Goal: Information Seeking & Learning: Learn about a topic

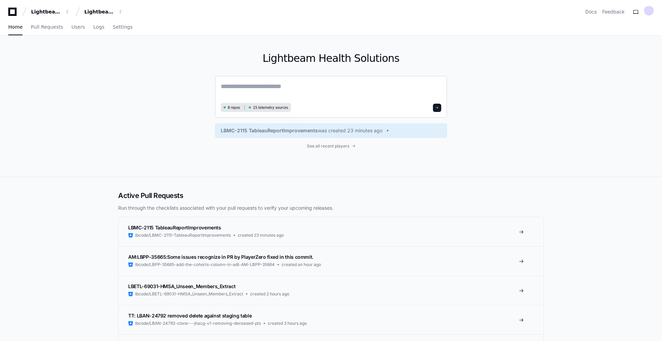
click at [270, 91] on textarea at bounding box center [331, 91] width 221 height 19
type textarea "*"
click at [245, 86] on textarea "**********" at bounding box center [331, 91] width 221 height 18
click at [338, 94] on textarea "**********" at bounding box center [331, 91] width 221 height 18
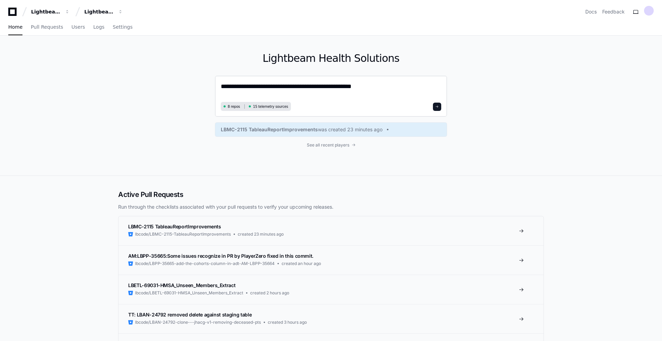
click at [255, 91] on textarea "**********" at bounding box center [331, 91] width 221 height 18
drag, startPoint x: 381, startPoint y: 82, endPoint x: 212, endPoint y: 91, distance: 169.6
click at [209, 87] on div "**********" at bounding box center [331, 106] width 442 height 140
click at [380, 91] on textarea "**********" at bounding box center [331, 91] width 221 height 18
type textarea "**********"
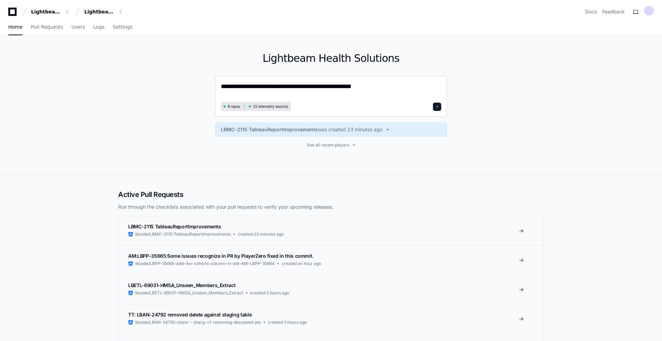
click at [441, 108] on button at bounding box center [437, 107] width 8 height 8
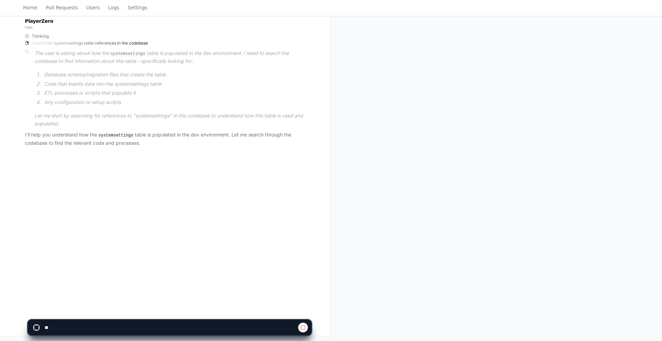
scroll to position [112, 0]
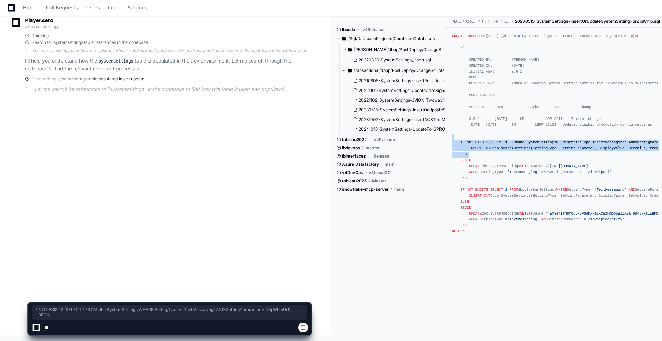
drag, startPoint x: 532, startPoint y: 178, endPoint x: 503, endPoint y: 142, distance: 46.0
click at [503, 142] on div "CREATE PROCEDURE [dbup].[ 20230515 -SystemSettings-InsertOrUpdateSystemSettingF…" at bounding box center [553, 136] width 203 height 207
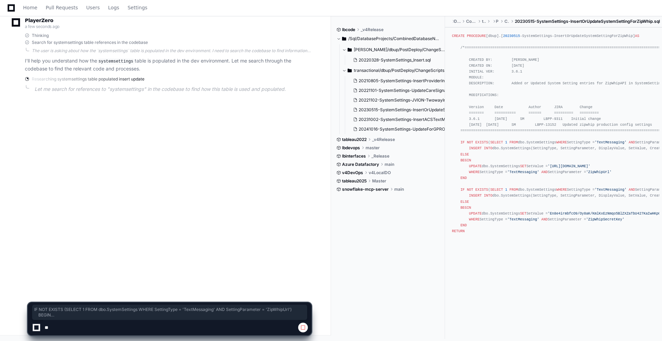
click at [532, 204] on div "CREATE PROCEDURE [dbup].[ 20230515 -SystemSettings-InsertOrUpdateSystemSettingF…" at bounding box center [553, 136] width 203 height 207
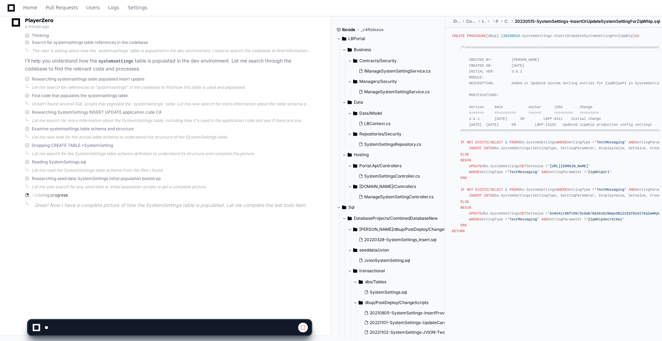
click at [517, 240] on div "CREATE PROCEDURE [dbup].[ 20230515 -SystemSettings-InsertOrUpdateSystemSettingF…" at bounding box center [553, 136] width 203 height 207
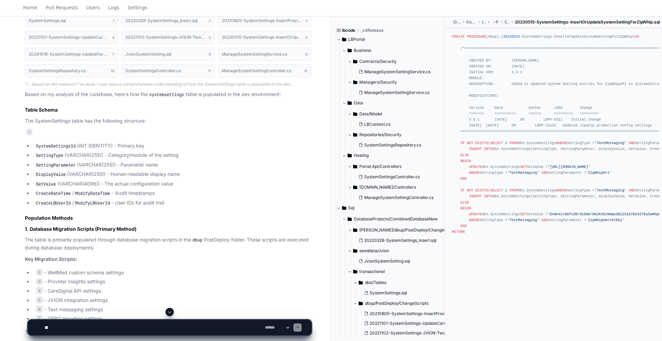
scroll to position [290, 0]
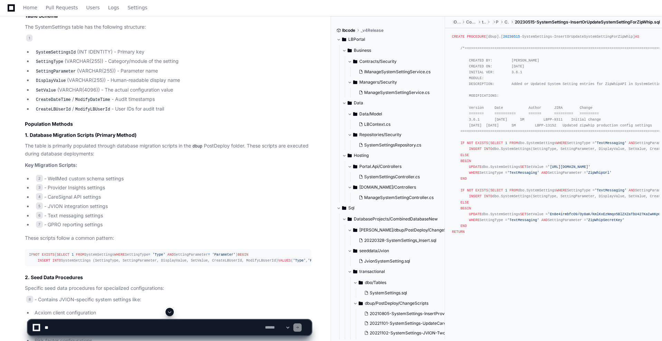
drag, startPoint x: 228, startPoint y: 168, endPoint x: 229, endPoint y: 178, distance: 9.7
click at [231, 174] on li "2 - WellMed custom schema settings" at bounding box center [171, 178] width 279 height 8
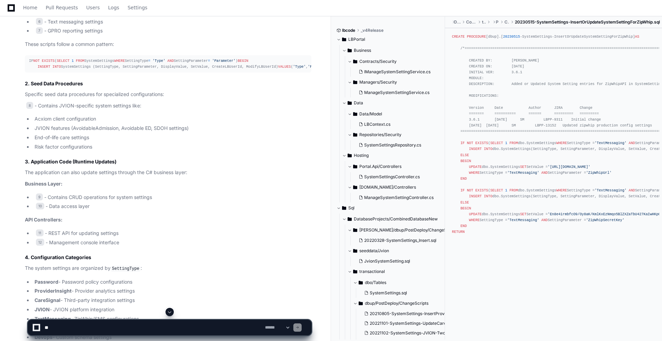
drag, startPoint x: 231, startPoint y: 159, endPoint x: 235, endPoint y: 185, distance: 26.5
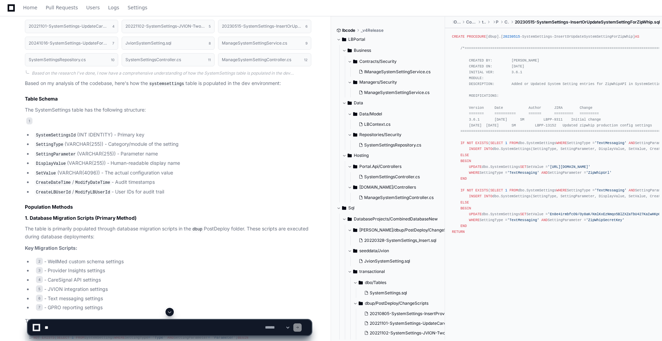
scroll to position [311, 0]
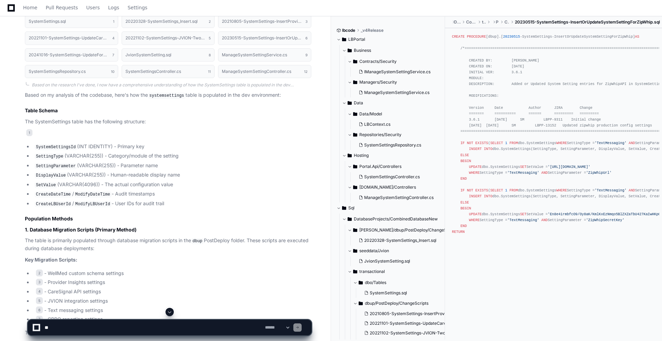
drag, startPoint x: 269, startPoint y: 153, endPoint x: 278, endPoint y: 133, distance: 21.8
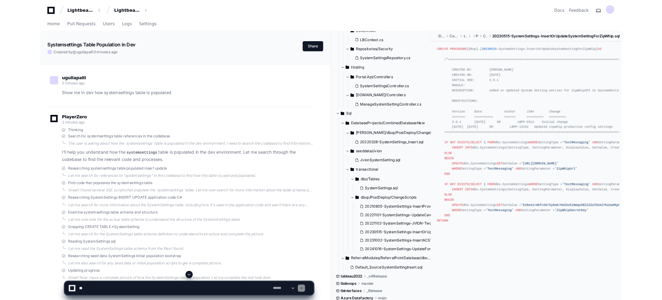
scroll to position [107, 0]
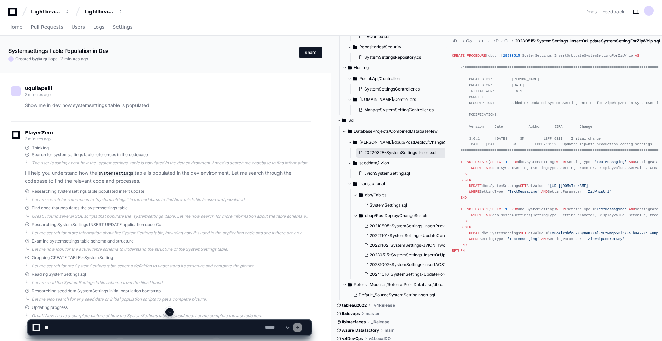
click at [393, 153] on span "20220328-SystemSettings_Insert.sql" at bounding box center [400, 153] width 72 height 6
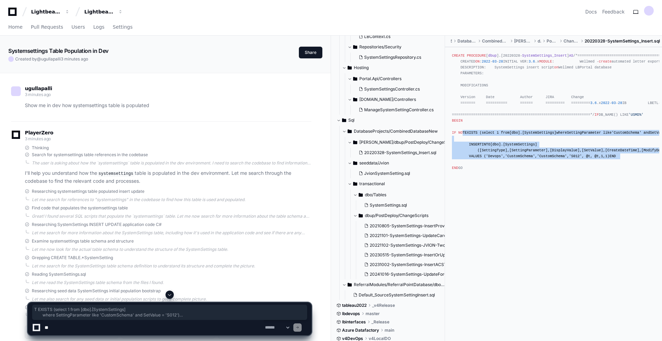
drag, startPoint x: 508, startPoint y: 231, endPoint x: 462, endPoint y: 175, distance: 72.9
click at [462, 171] on div "CREATE PROCEDURE [ dbup ].[20220328- SystemSettings_Insert ] AS /*=============…" at bounding box center [553, 112] width 203 height 119
click at [493, 171] on div "CREATE PROCEDURE [ dbup ].[20220328- SystemSettings_Insert ] AS /*=============…" at bounding box center [553, 112] width 203 height 119
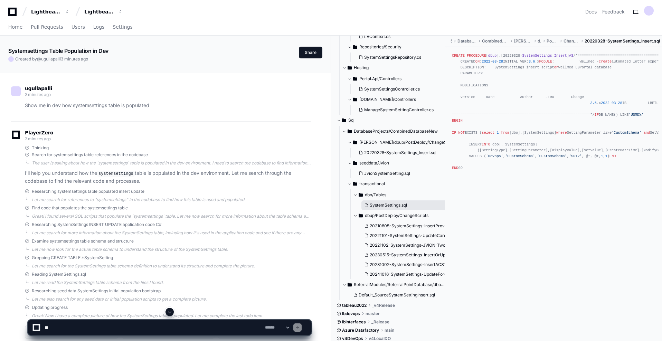
click at [390, 203] on span "SystemSettings.sql" at bounding box center [388, 206] width 37 height 6
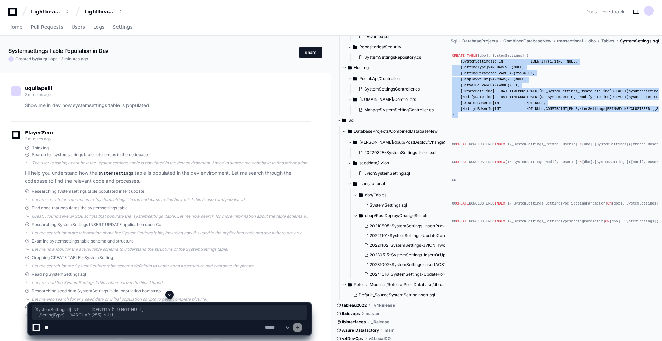
drag, startPoint x: 487, startPoint y: 131, endPoint x: 458, endPoint y: 62, distance: 74.3
click at [458, 62] on div "CREATE TABLE [dbo].[SystemSettings] ( [SystemSettingsId] INT IDENTITY ( 1 , 1 )…" at bounding box center [553, 139] width 203 height 172
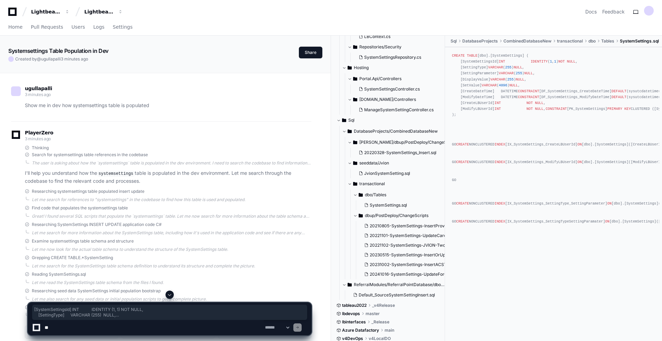
click at [480, 151] on div "CREATE TABLE [dbo].[SystemSettings] ( [SystemSettingsId] INT IDENTITY ( 1 , 1 )…" at bounding box center [553, 139] width 203 height 172
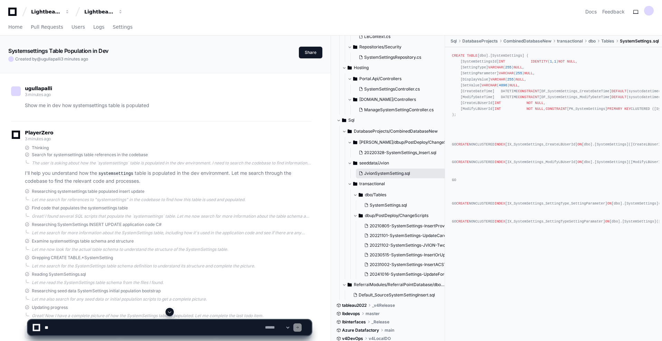
click at [398, 172] on span "JvionSystemSetting.sql" at bounding box center [387, 174] width 46 height 6
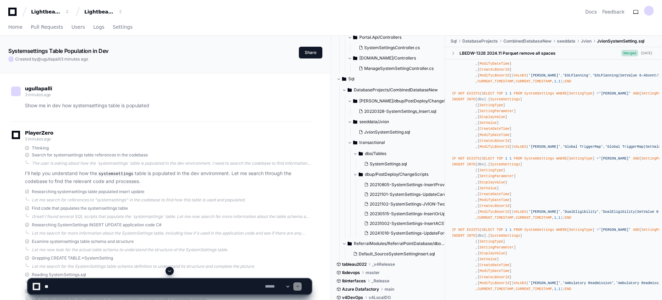
scroll to position [0, 0]
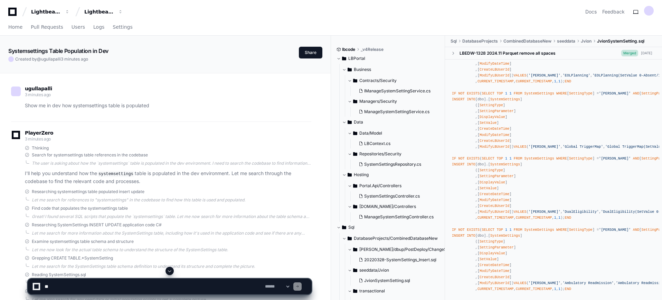
click at [571, 41] on span "seeddata" at bounding box center [566, 41] width 18 height 6
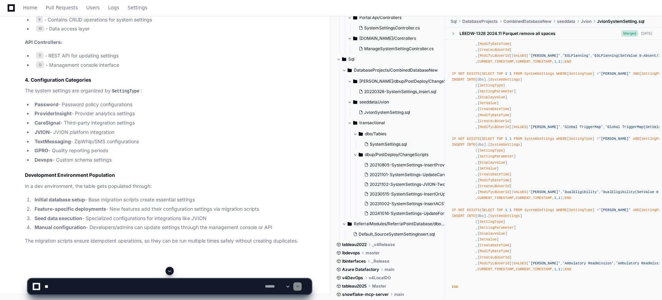
scroll to position [331, 0]
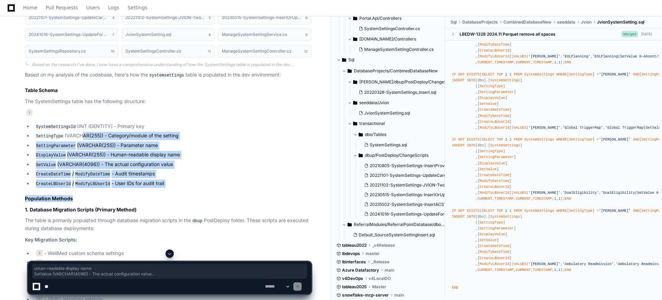
drag, startPoint x: 183, startPoint y: 185, endPoint x: 79, endPoint y: 137, distance: 114.3
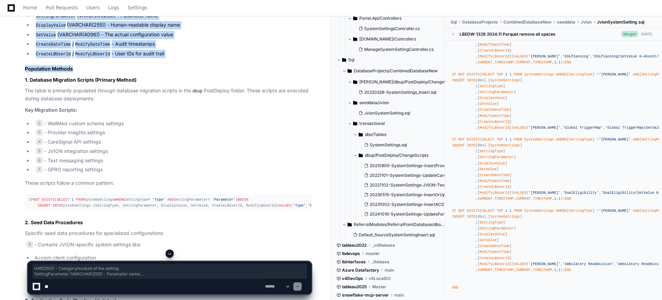
scroll to position [0, 0]
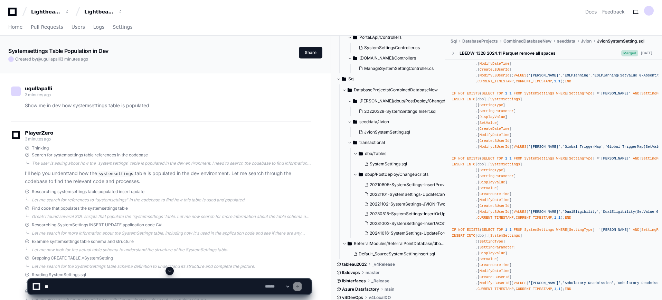
drag, startPoint x: 219, startPoint y: 153, endPoint x: 220, endPoint y: 149, distance: 3.9
